Goal: Information Seeking & Learning: Learn about a topic

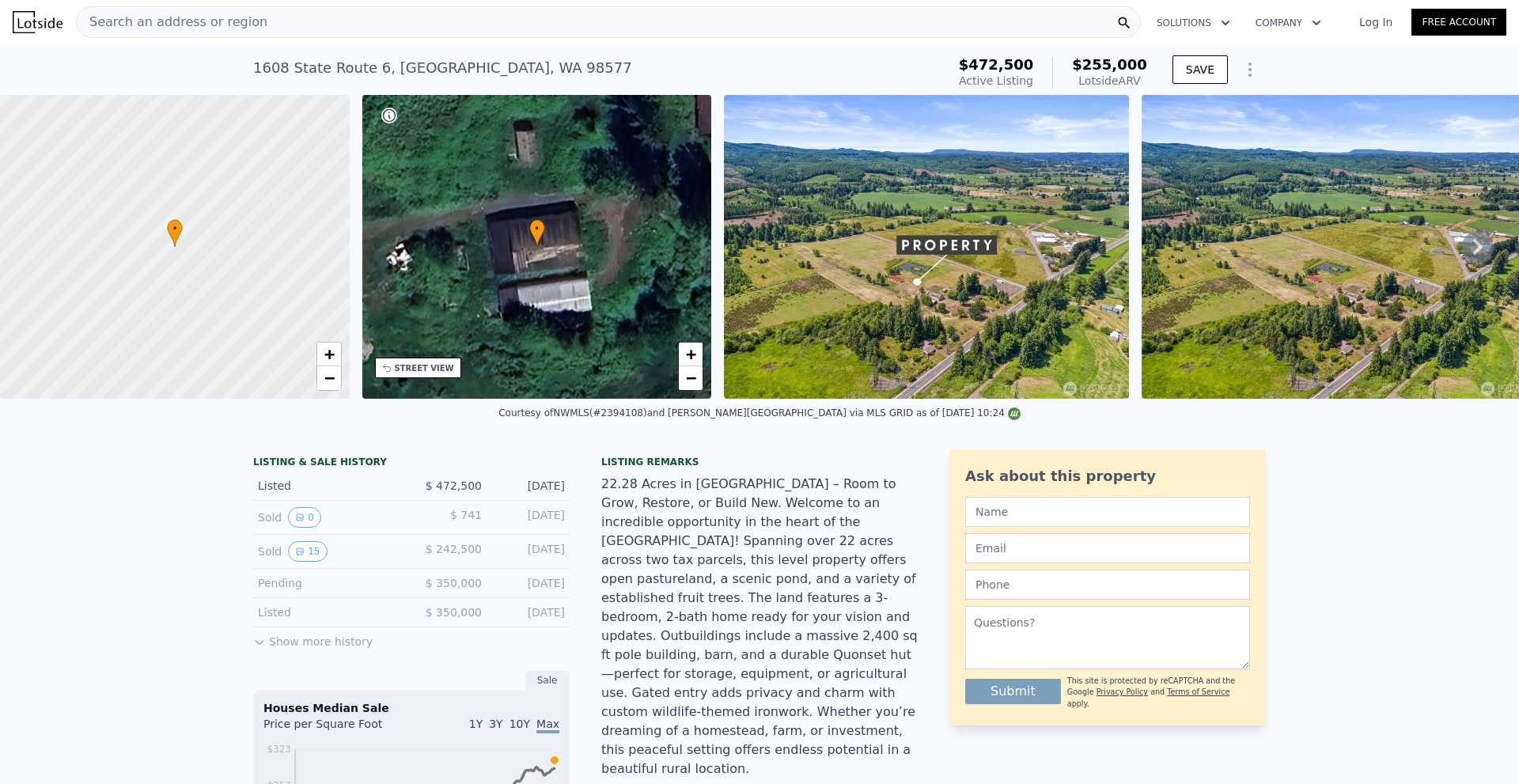
drag, startPoint x: 200, startPoint y: 349, endPoint x: 202, endPoint y: 69, distance: 280.0
click at [280, 23] on div "Search an address or region" at bounding box center [608, 22] width 1065 height 32
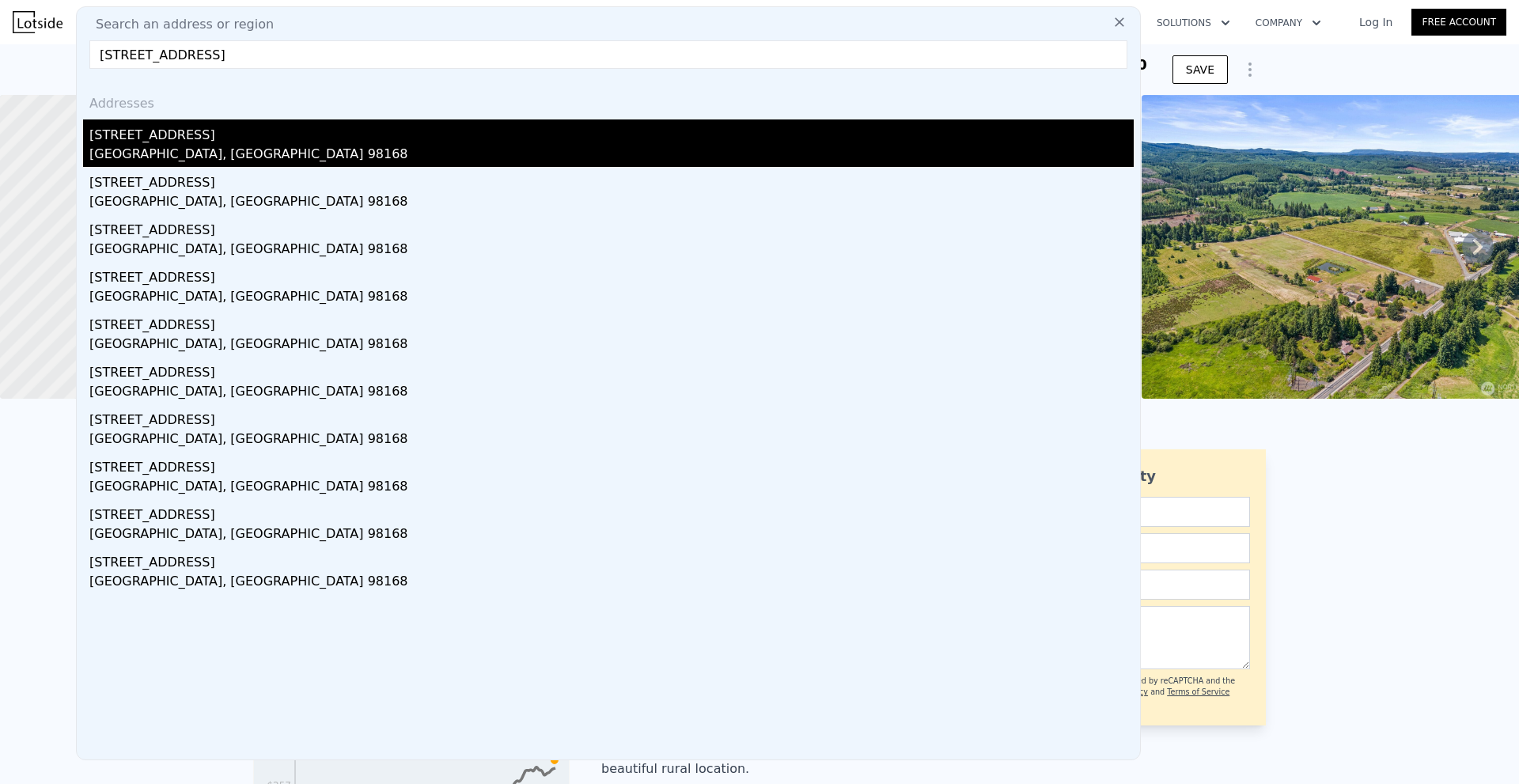
type input "[STREET_ADDRESS]"
click at [293, 141] on div "[STREET_ADDRESS]" at bounding box center [612, 132] width 1045 height 26
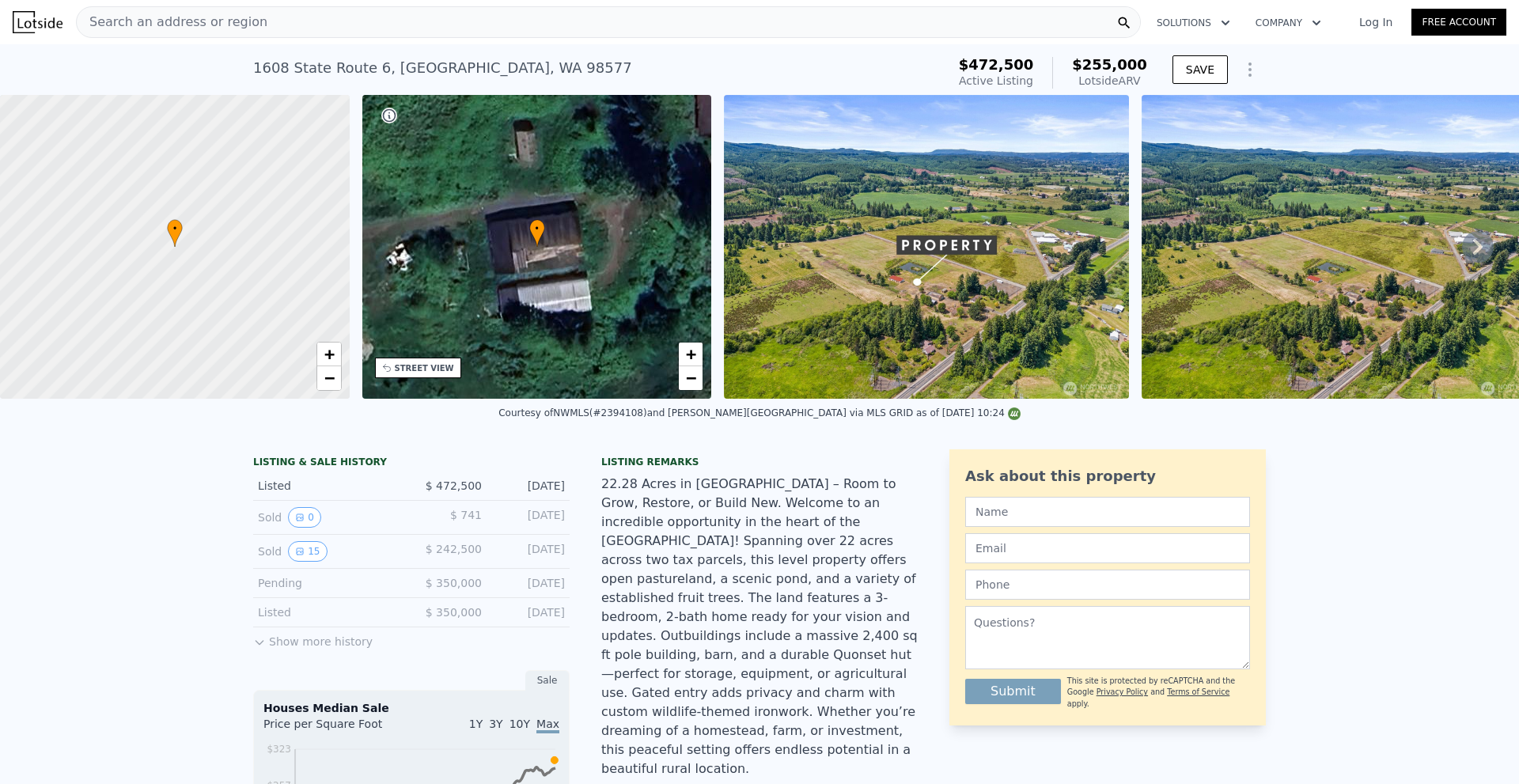
type input "3"
type input "4"
type input "2"
type input "1190"
type input "1940"
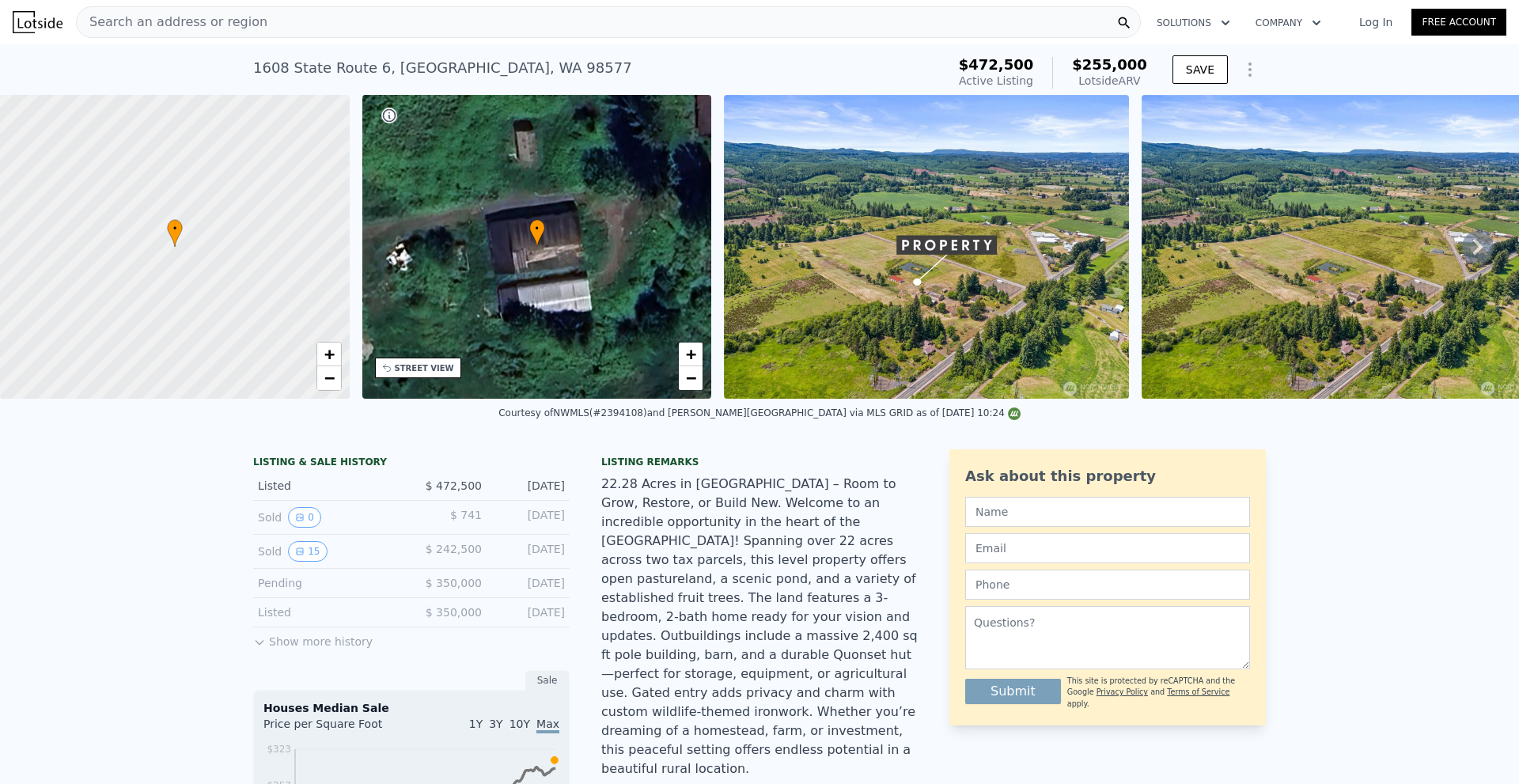
type input "8100"
type input "17731"
type input "$ 666,000"
type input "$ 0"
type input "$ 211,998"
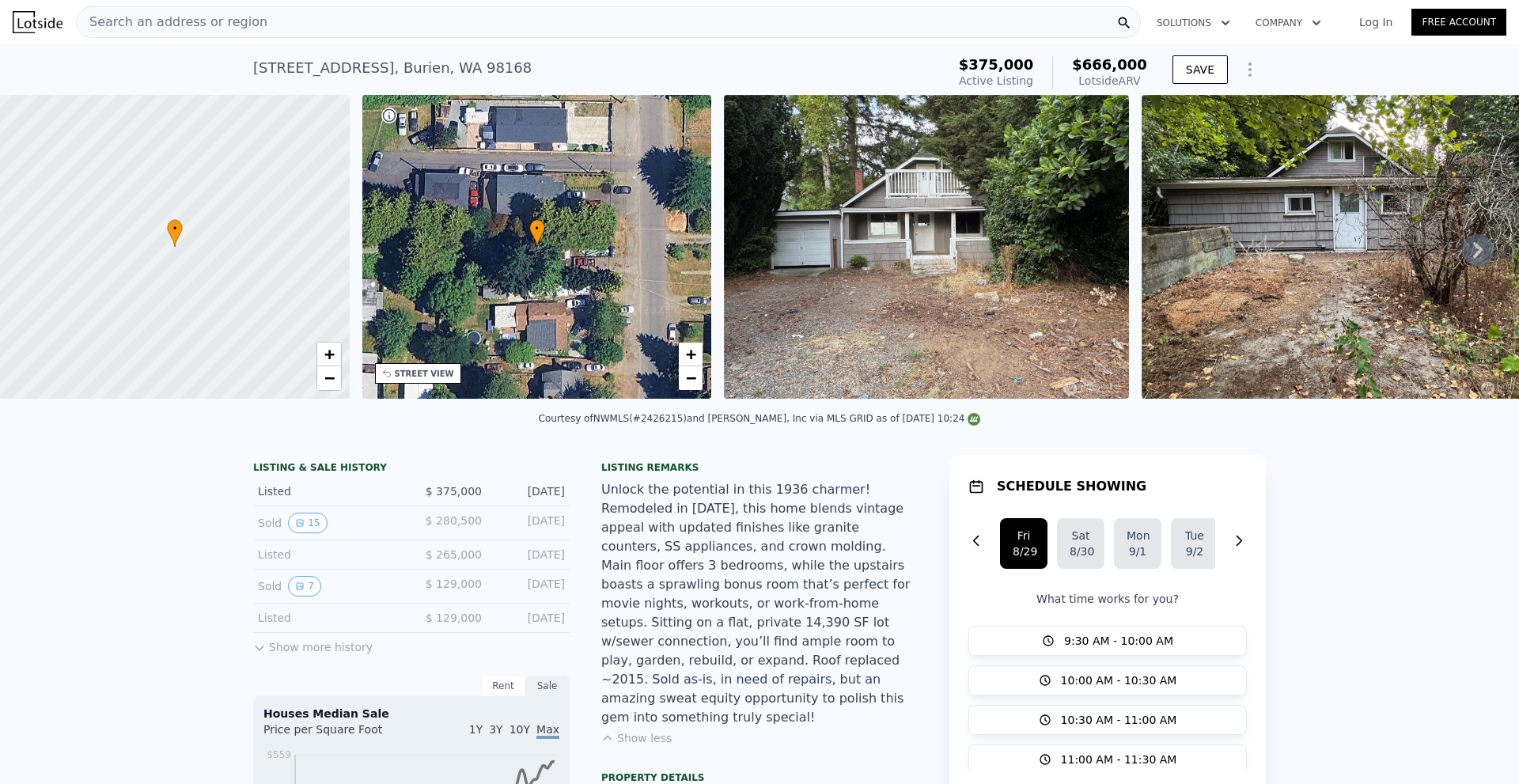
click at [1462, 254] on icon at bounding box center [1478, 250] width 32 height 32
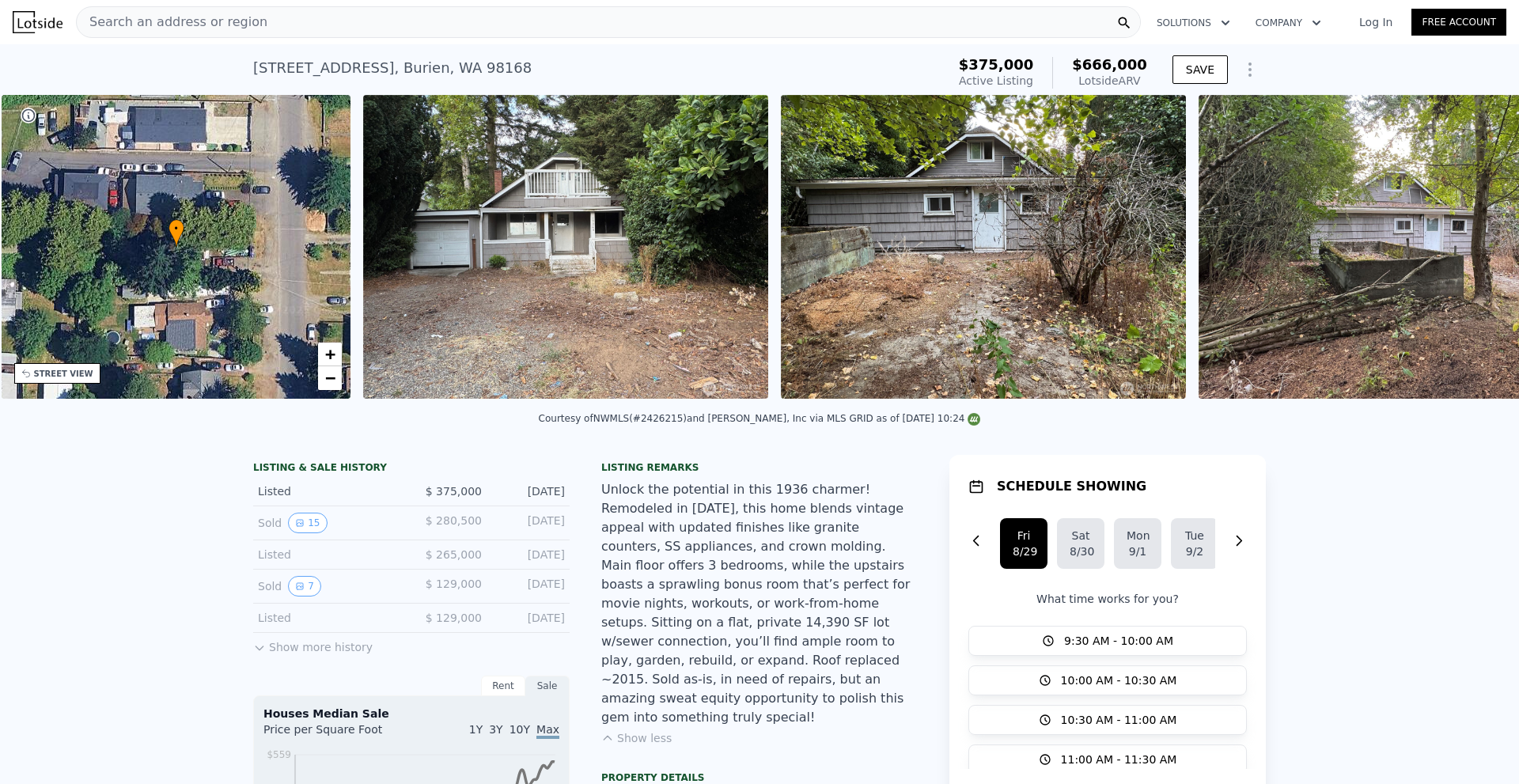
scroll to position [0, 368]
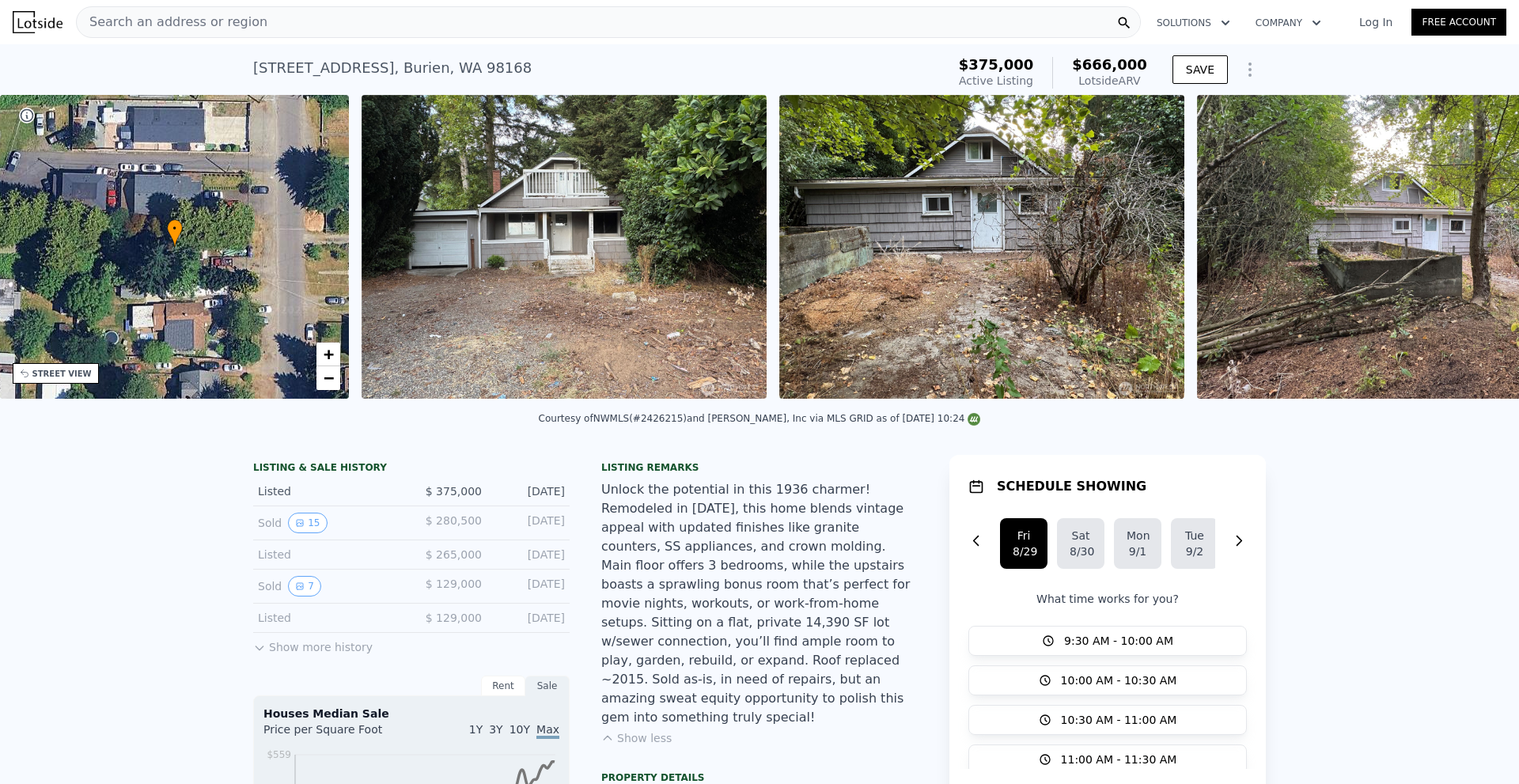
click at [1459, 254] on img at bounding box center [1400, 246] width 405 height 304
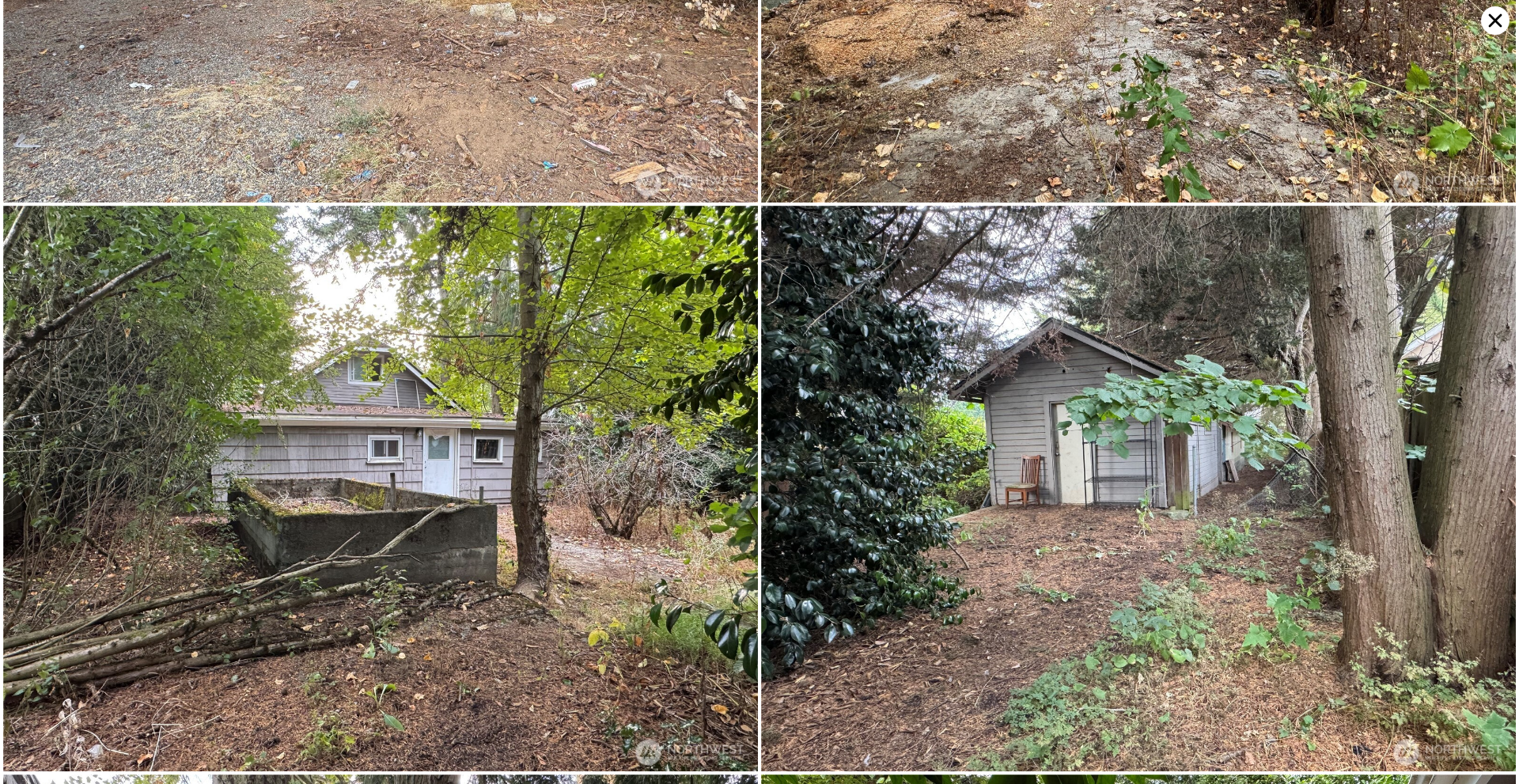
scroll to position [565, 0]
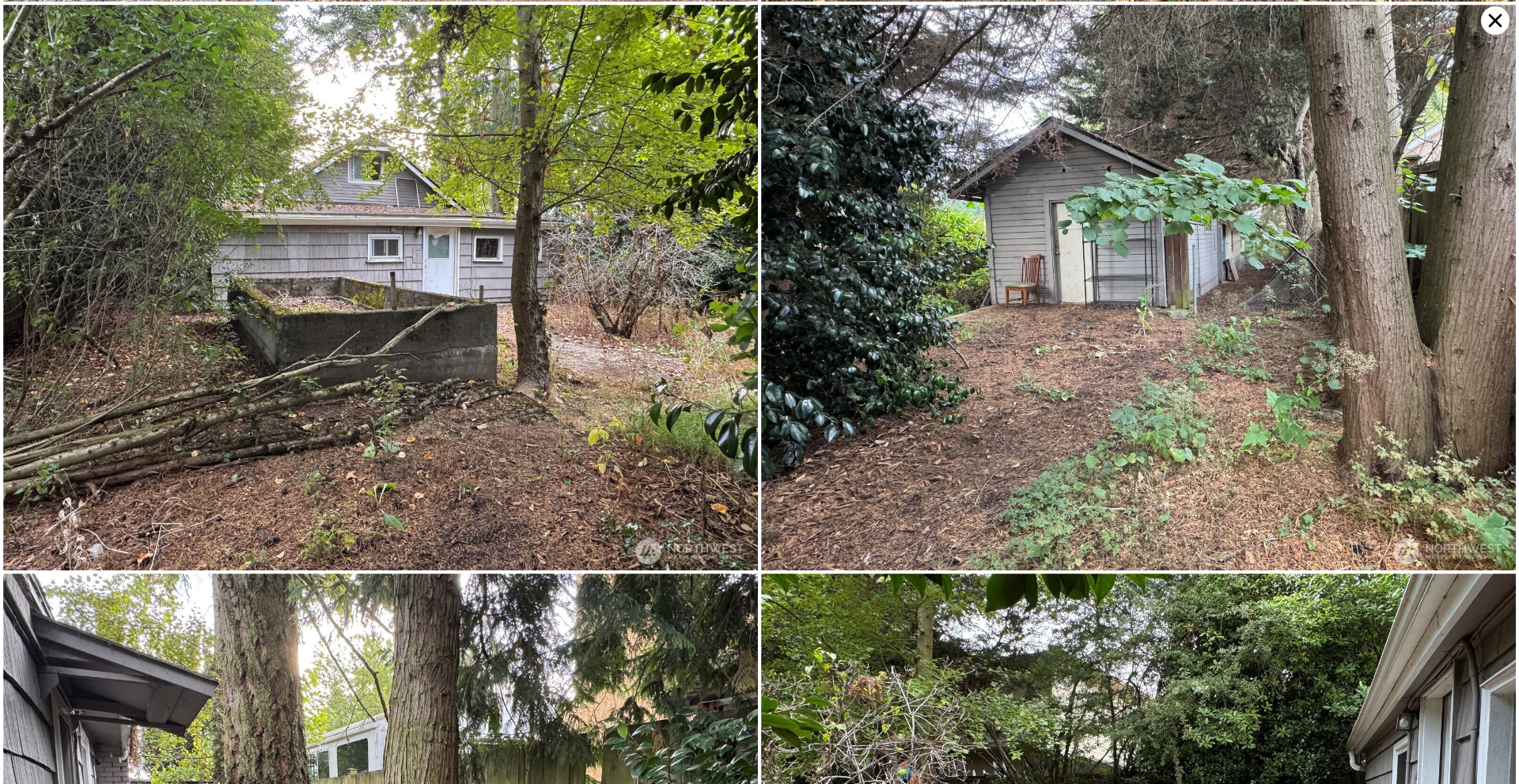
click at [1498, 23] on icon at bounding box center [1495, 21] width 14 height 14
